Goal: Information Seeking & Learning: Learn about a topic

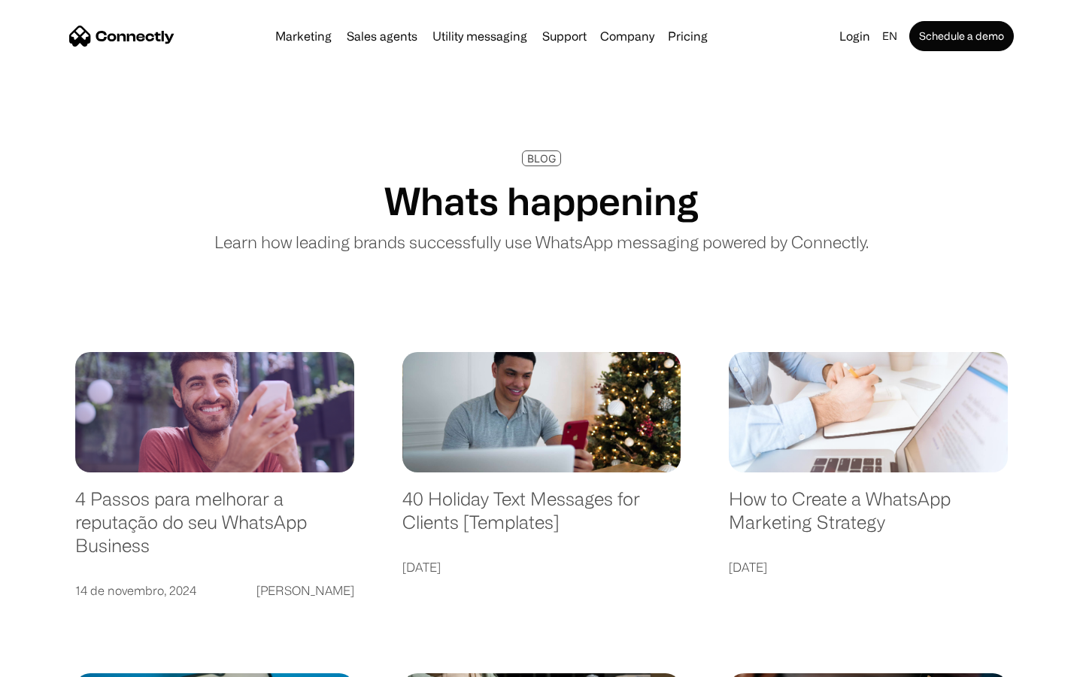
scroll to position [2890, 0]
